Goal: Task Accomplishment & Management: Manage account settings

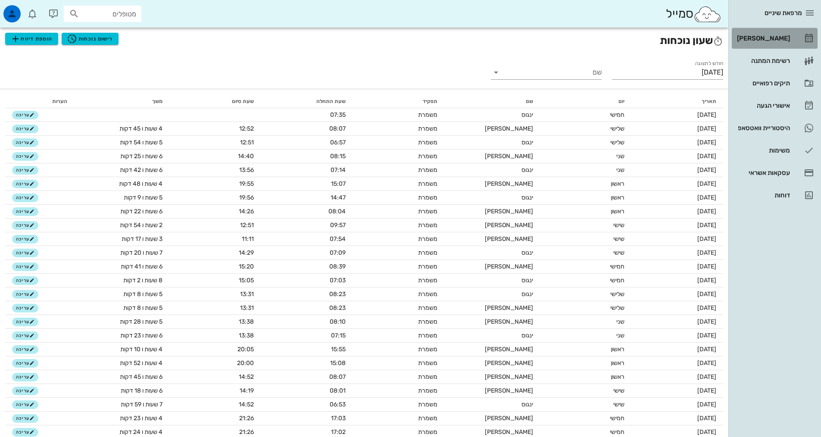
click at [806, 40] on icon at bounding box center [809, 38] width 10 height 10
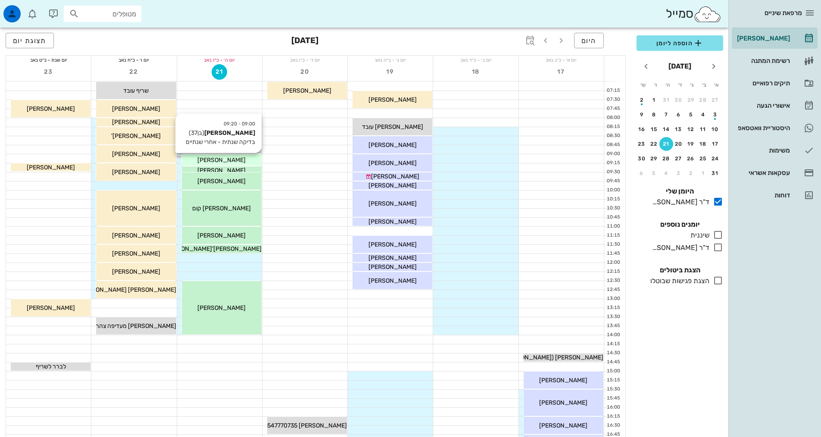
click at [240, 159] on div "[PERSON_NAME]" at bounding box center [222, 160] width 80 height 9
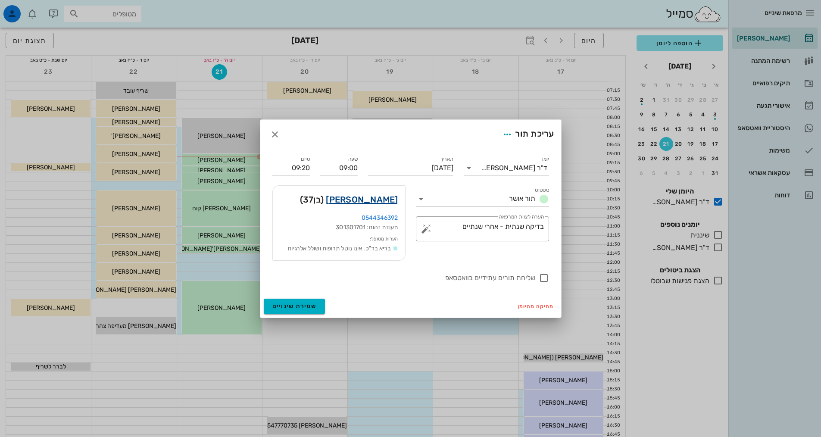
click at [390, 200] on link "[PERSON_NAME]" at bounding box center [362, 200] width 72 height 14
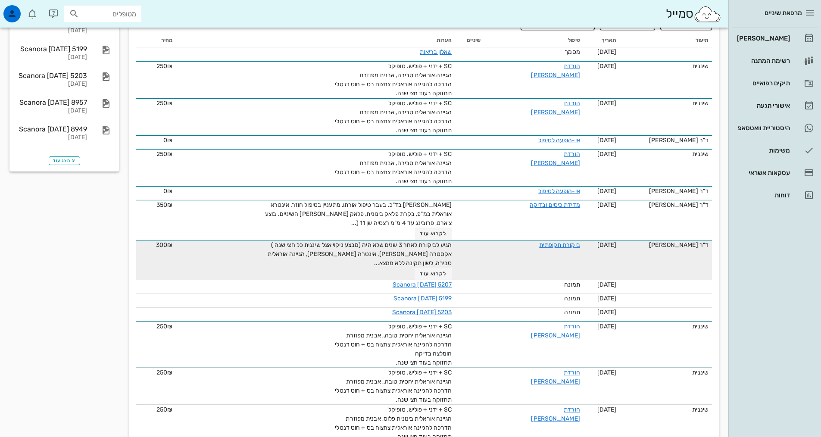
scroll to position [216, 0]
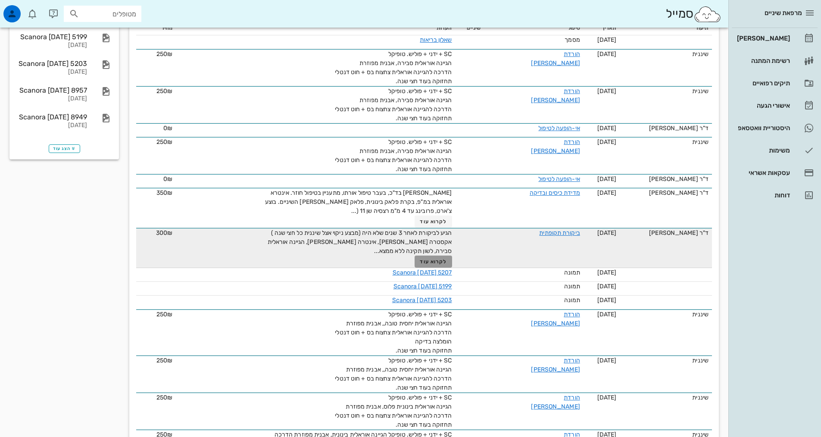
click at [431, 259] on span "לקרוא עוד" at bounding box center [433, 262] width 27 height 6
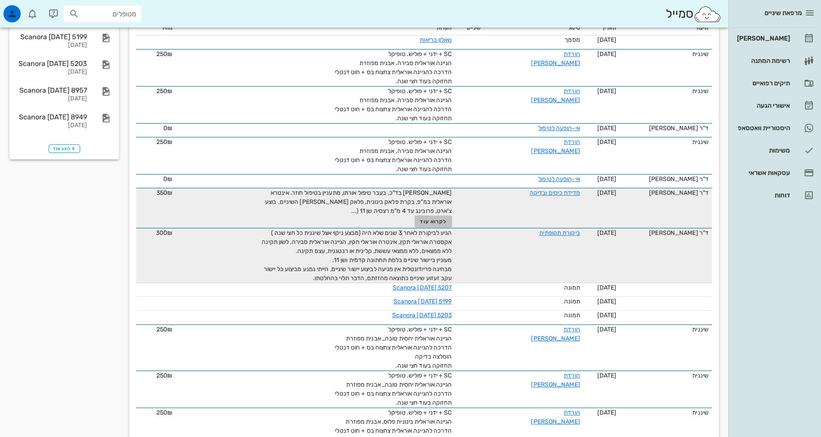
click at [446, 219] on span "לקרוא עוד" at bounding box center [433, 222] width 27 height 6
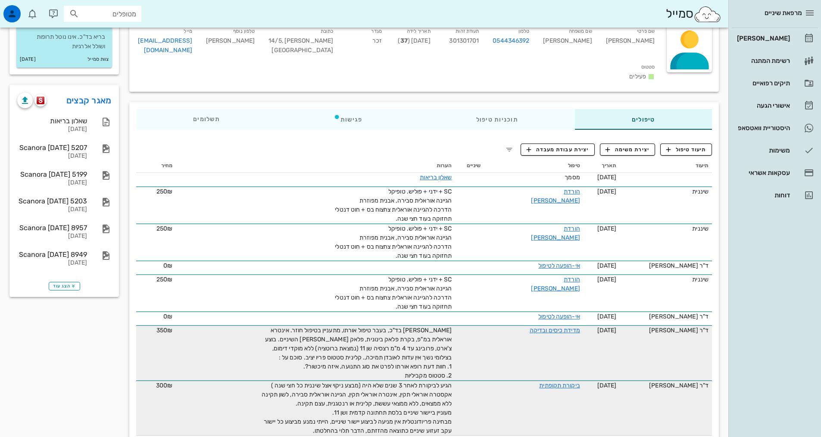
scroll to position [43, 0]
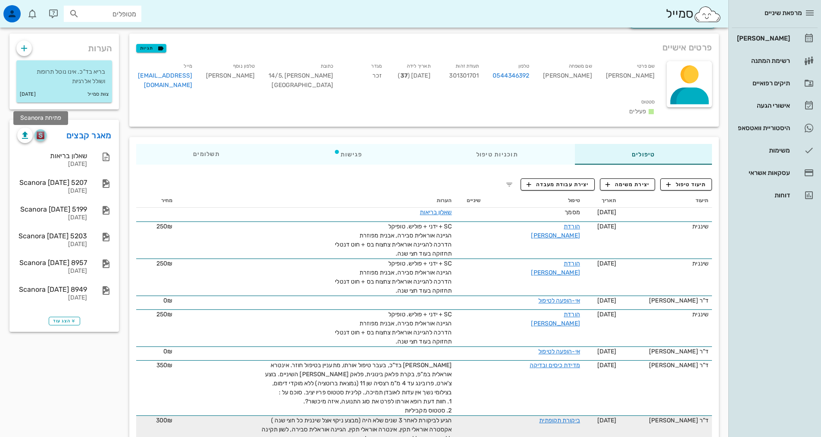
click at [43, 137] on img "button" at bounding box center [41, 136] width 8 height 8
click at [780, 39] on div "[PERSON_NAME]" at bounding box center [763, 38] width 55 height 7
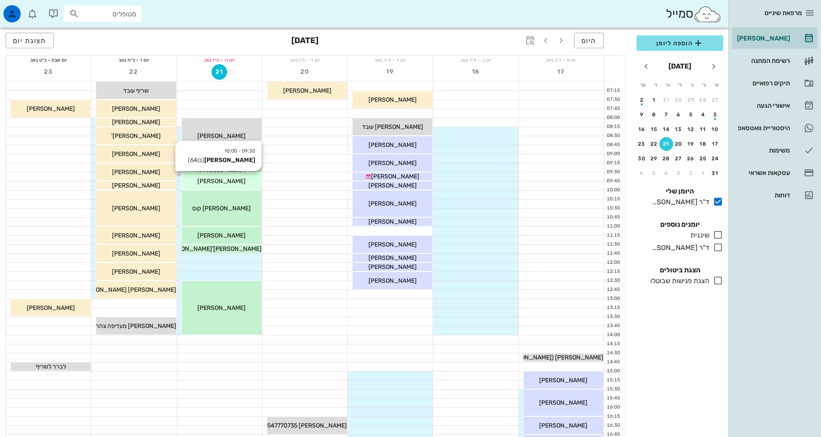
click at [248, 182] on div "[PERSON_NAME]" at bounding box center [222, 181] width 80 height 9
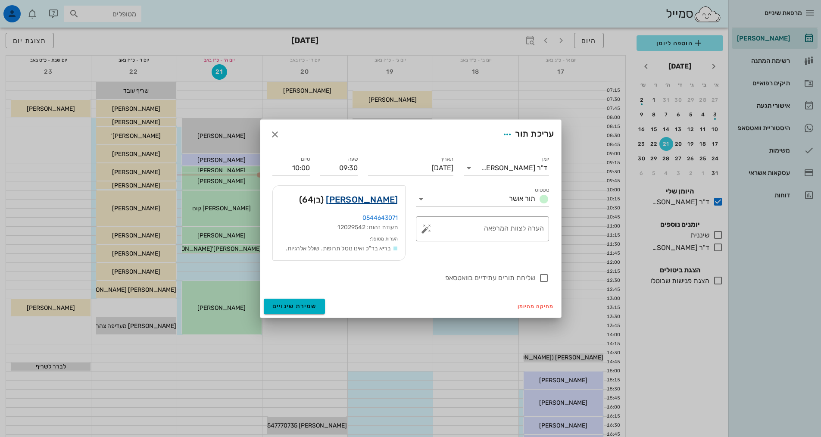
click at [374, 198] on link "[PERSON_NAME]" at bounding box center [362, 200] width 72 height 14
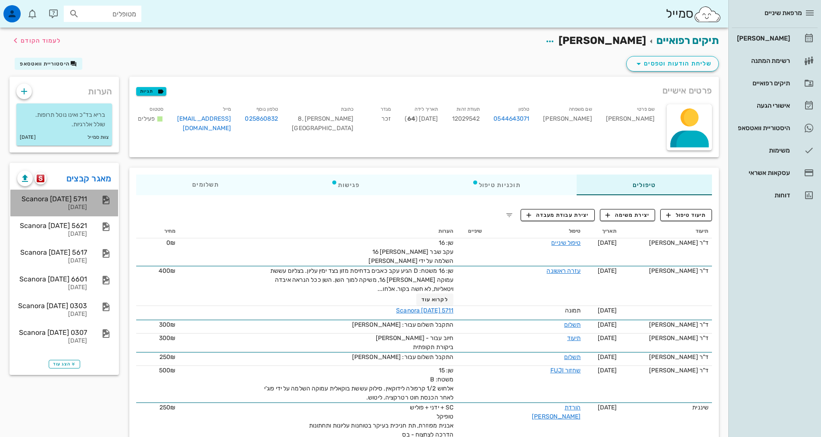
click at [72, 201] on div "Scanora [DATE] 5711" at bounding box center [52, 199] width 70 height 8
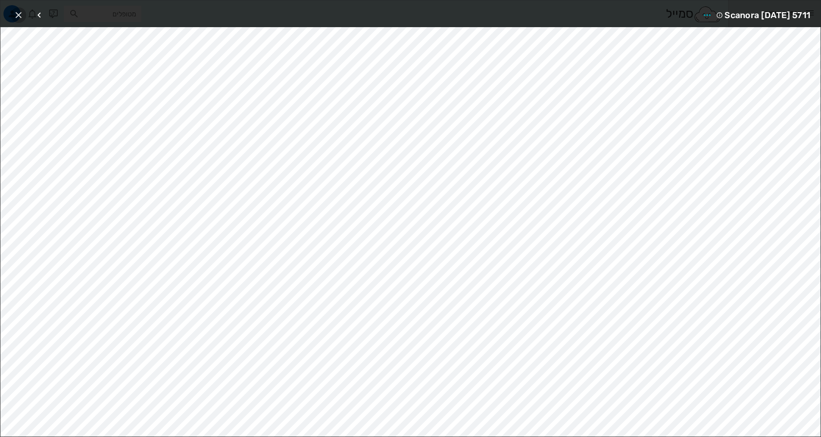
click at [21, 16] on icon "button" at bounding box center [18, 15] width 10 height 10
